Goal: Task Accomplishment & Management: Manage account settings

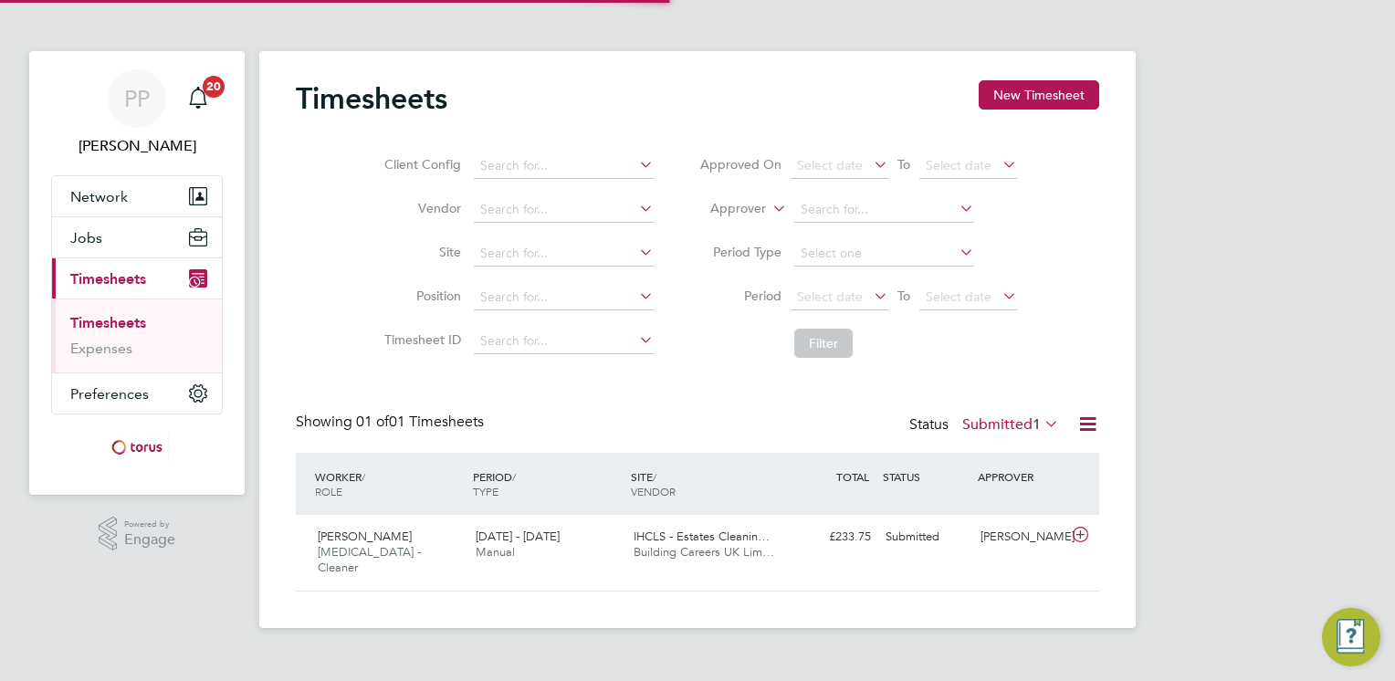
scroll to position [46, 159]
click at [690, 535] on span "IHCLS - Estates Cleanin…" at bounding box center [702, 537] width 136 height 16
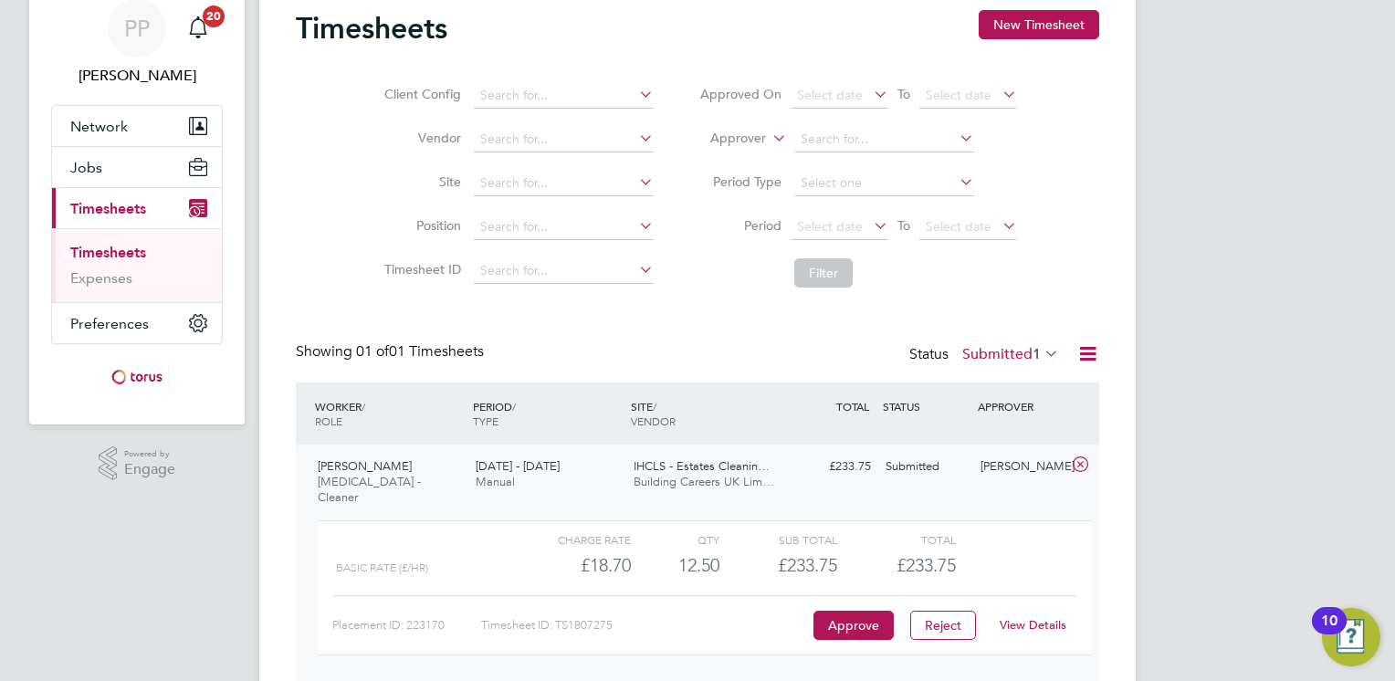
scroll to position [127, 0]
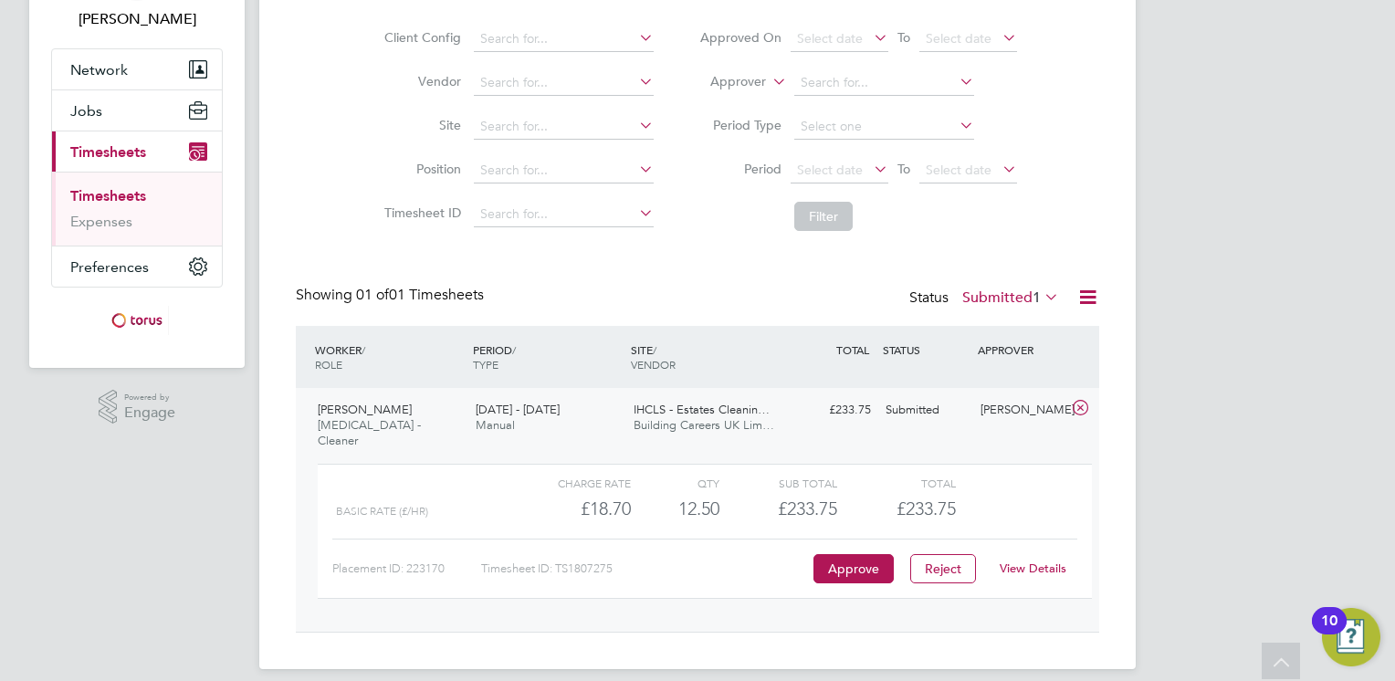
click at [830, 568] on div "Charge rate QTY Sub Total Total Basic Rate (£/HR) £18.70 12.5 12.50 13 £233.75 …" at bounding box center [705, 531] width 774 height 135
click at [833, 554] on button "Approve" at bounding box center [854, 568] width 80 height 29
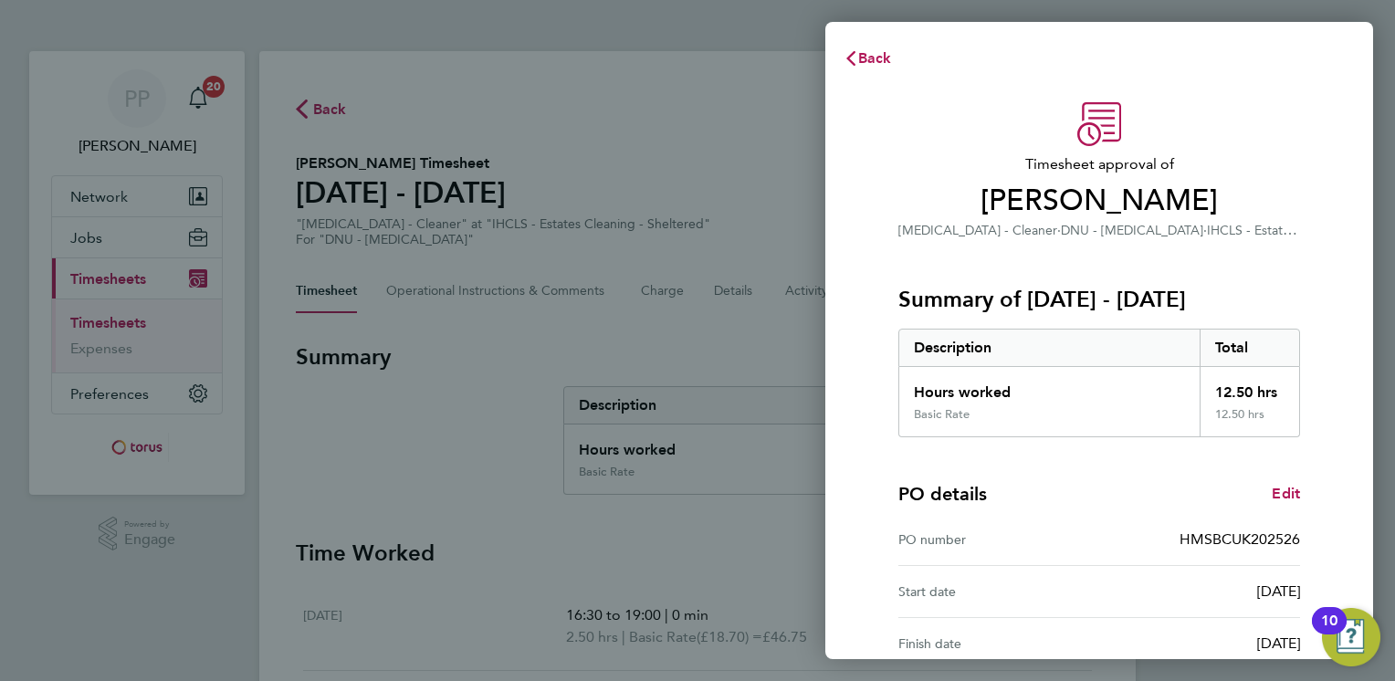
scroll to position [170, 0]
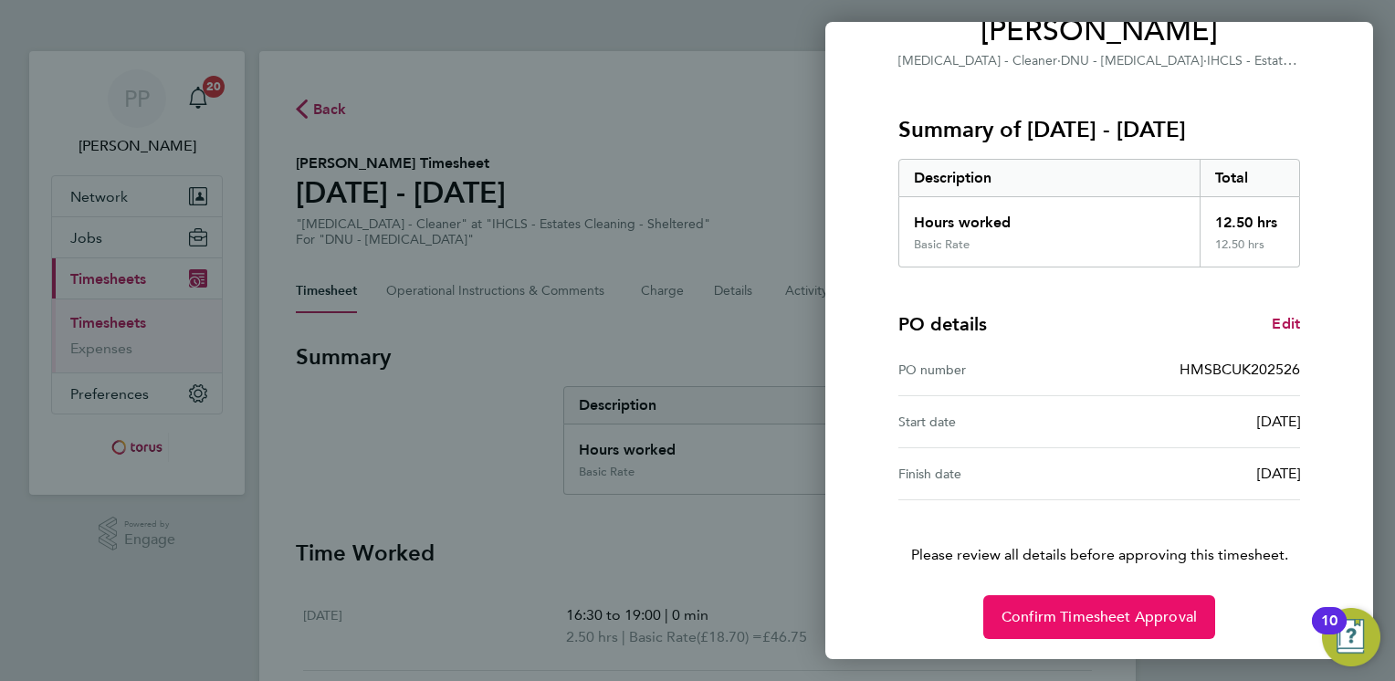
drag, startPoint x: 1067, startPoint y: 610, endPoint x: 1057, endPoint y: 602, distance: 13.0
click at [1065, 610] on span "Confirm Timesheet Approval" at bounding box center [1099, 617] width 195 height 18
